Goal: Task Accomplishment & Management: Manage account settings

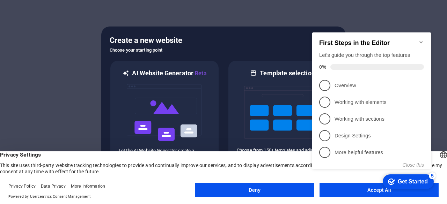
click at [420, 39] on icon "Minimize checklist" at bounding box center [422, 42] width 6 height 6
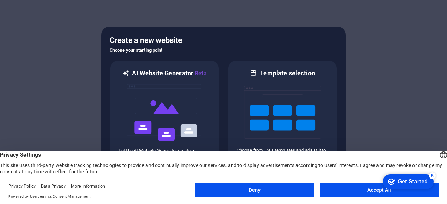
click at [302, 193] on button "Deny" at bounding box center [254, 190] width 119 height 14
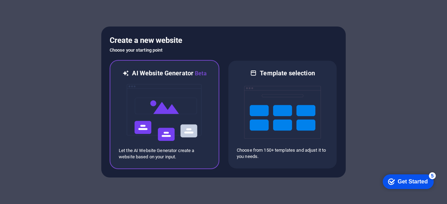
click at [186, 71] on h6 "AI Website Generator Beta" at bounding box center [169, 73] width 74 height 9
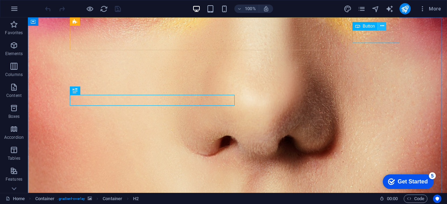
click at [382, 27] on icon at bounding box center [382, 25] width 4 height 7
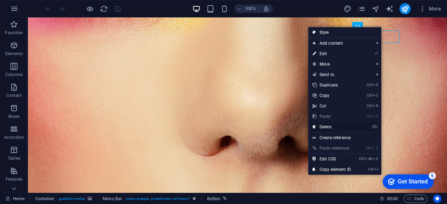
click at [332, 129] on link "⌦ Delete" at bounding box center [332, 127] width 47 height 10
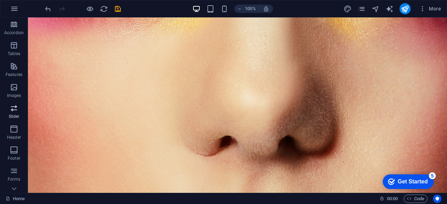
scroll to position [138, 0]
